Goal: Find specific page/section: Find specific page/section

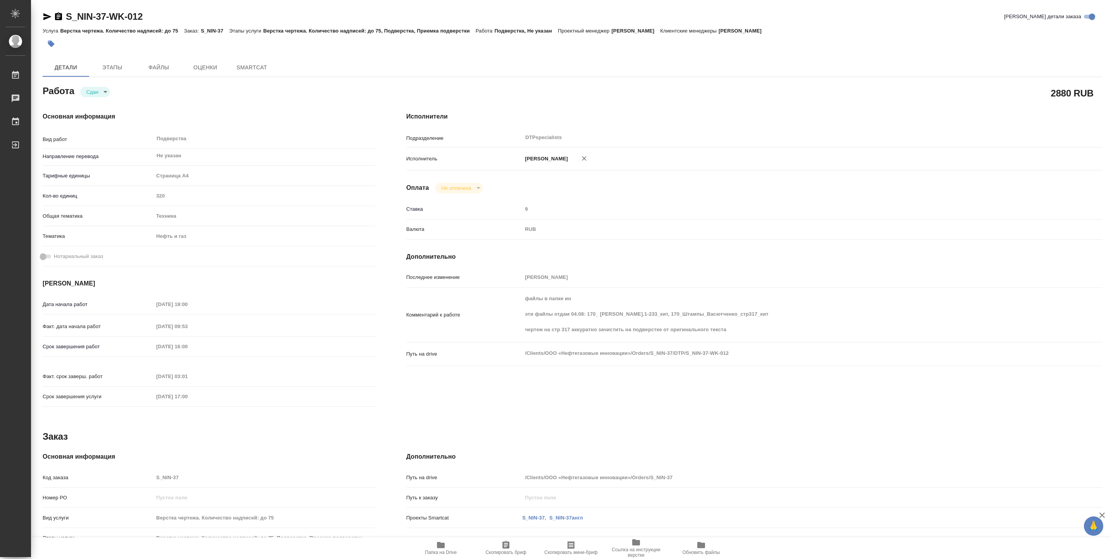
type textarea "x"
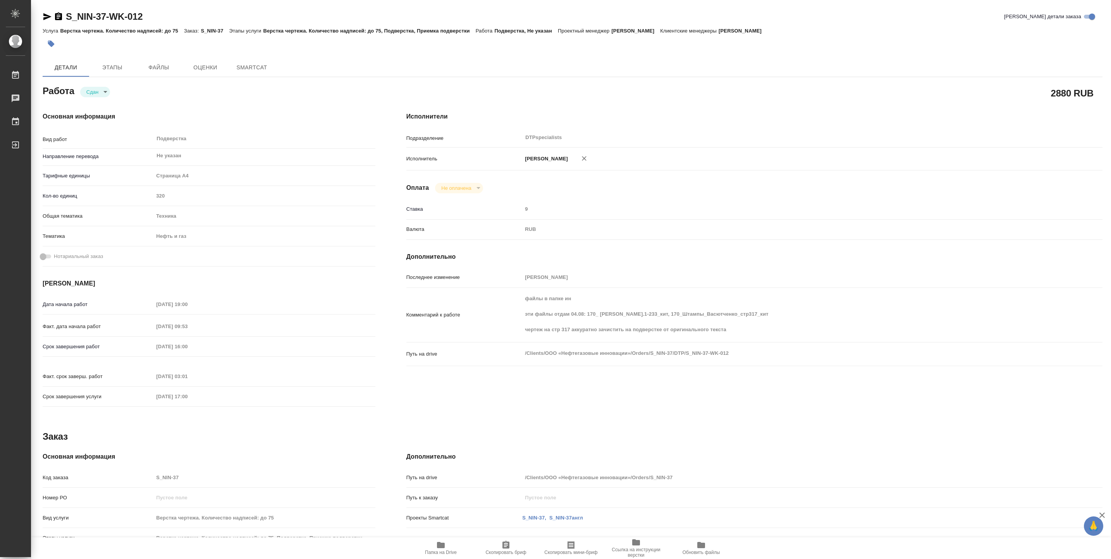
type textarea "x"
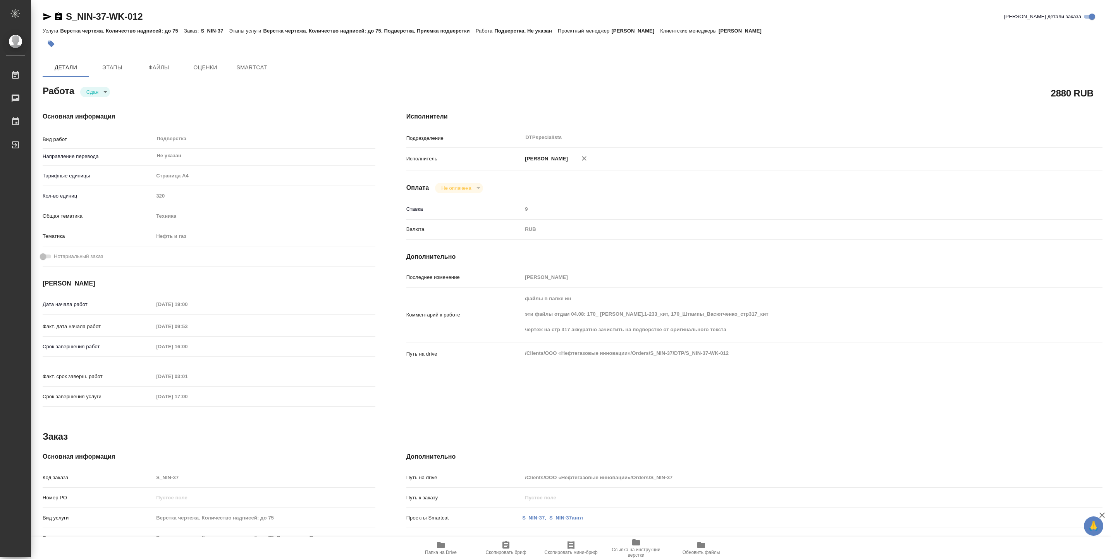
type textarea "x"
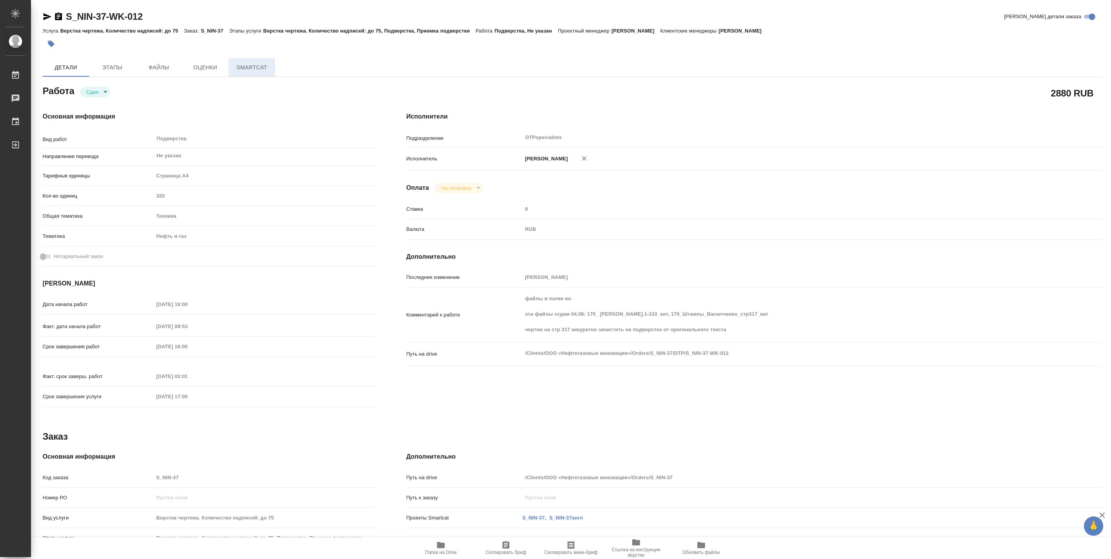
type textarea "x"
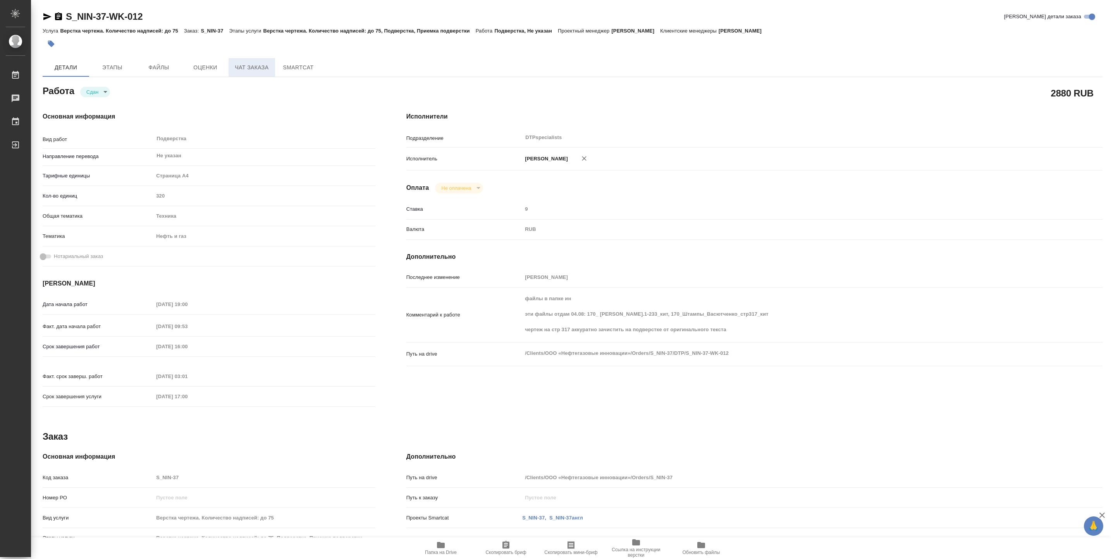
click at [263, 71] on span "Чат заказа" at bounding box center [251, 68] width 37 height 10
type textarea "x"
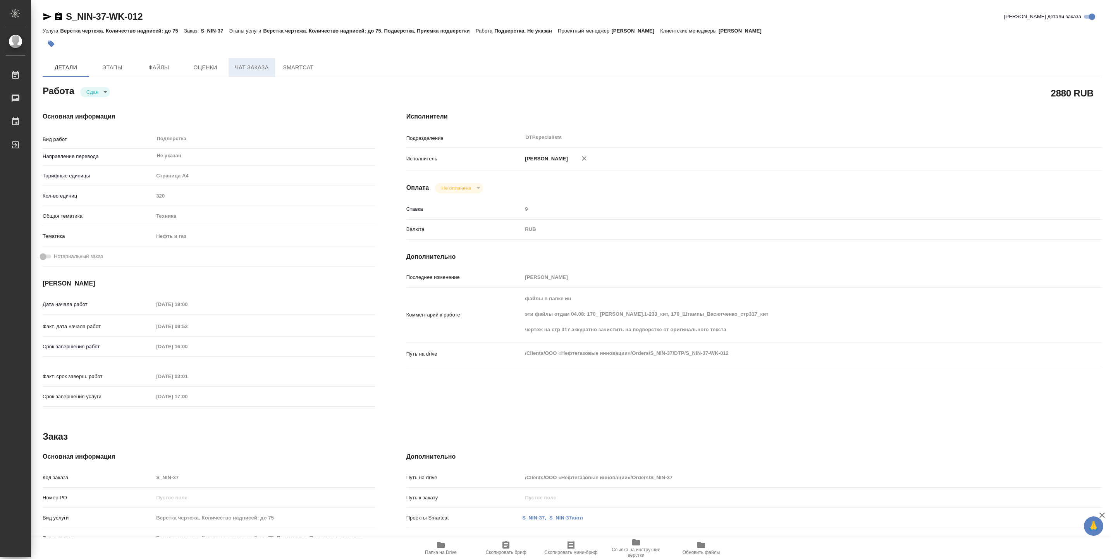
type textarea "x"
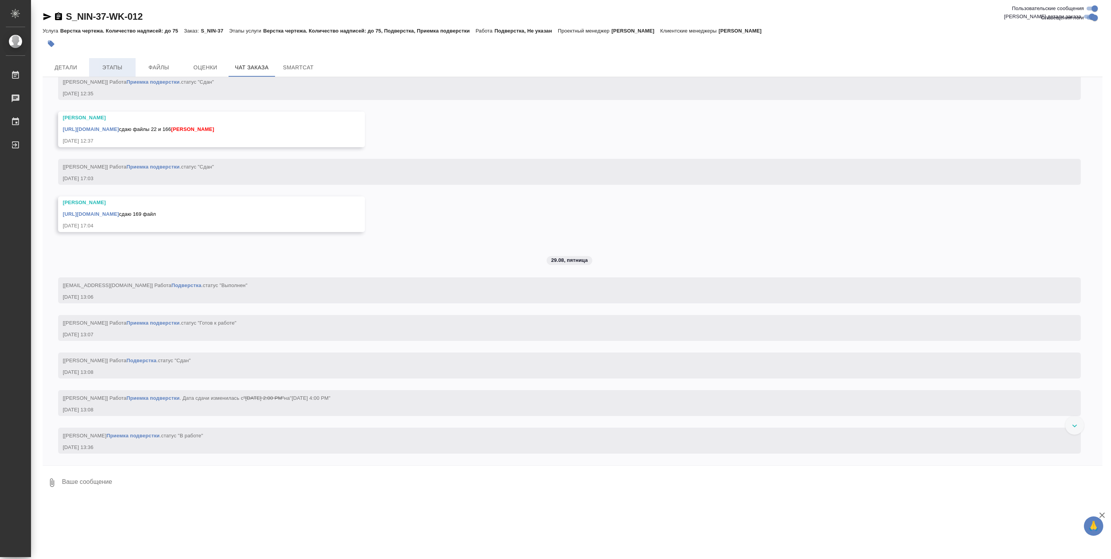
scroll to position [38295, 0]
click at [78, 63] on span "Детали" at bounding box center [65, 68] width 37 height 10
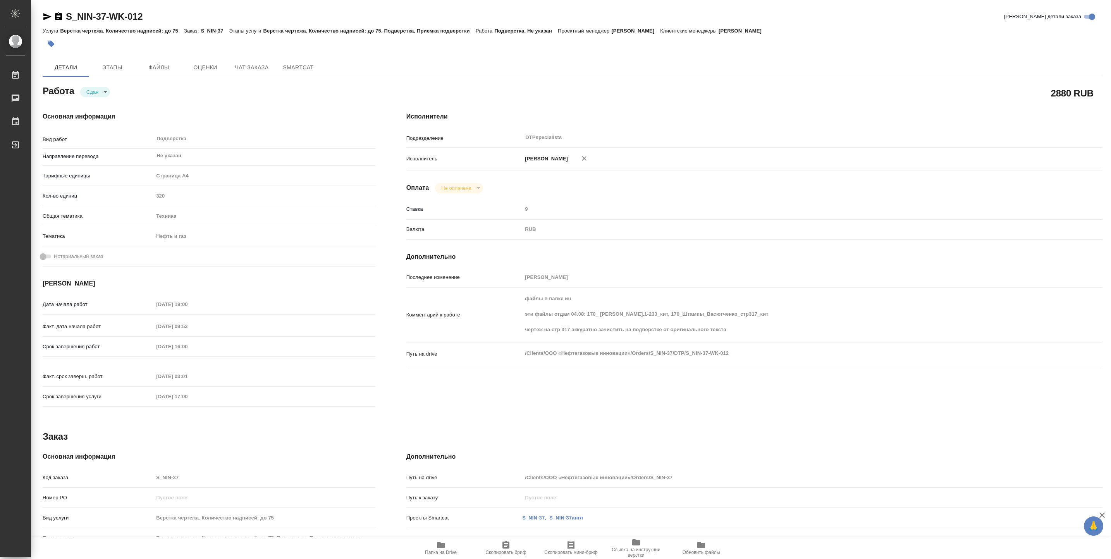
type textarea "x"
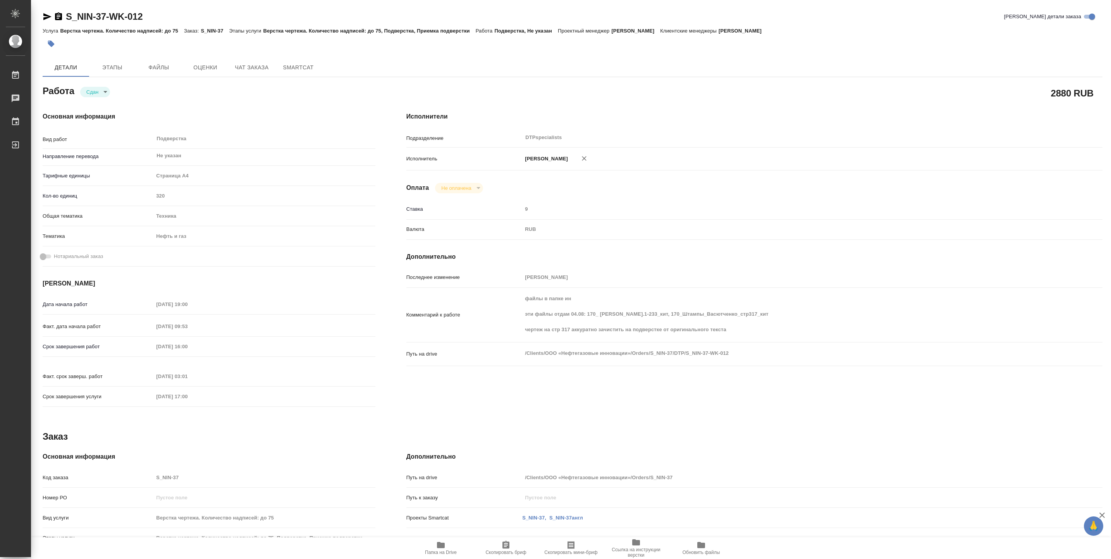
type textarea "x"
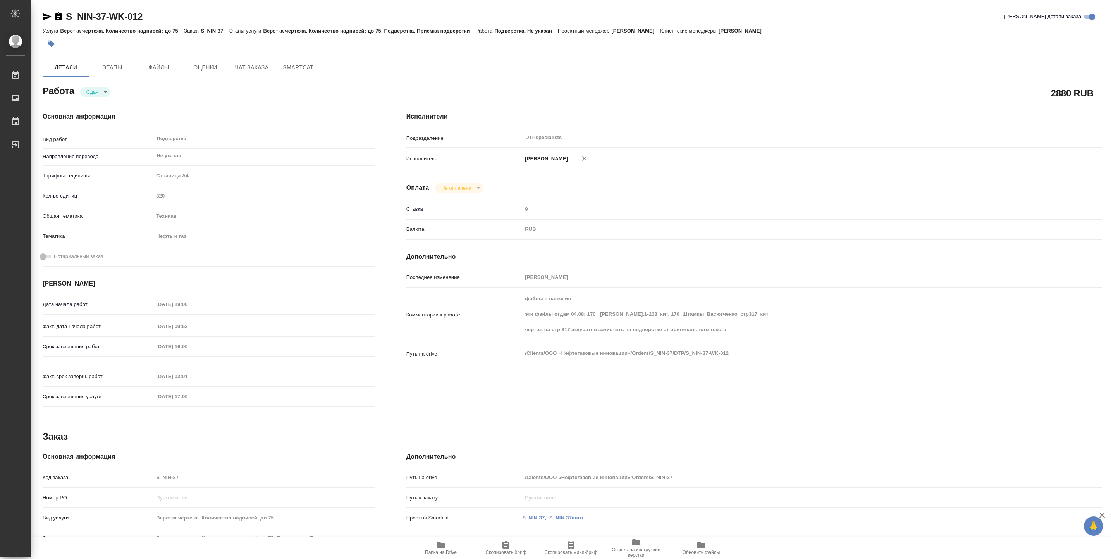
type textarea "x"
